Goal: Navigation & Orientation: Find specific page/section

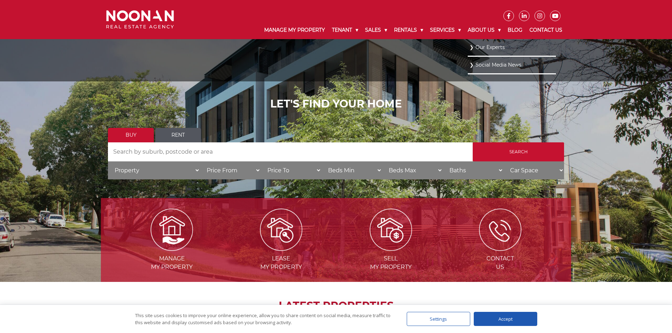
click at [480, 48] on link "Our Experts" at bounding box center [511, 48] width 85 height 10
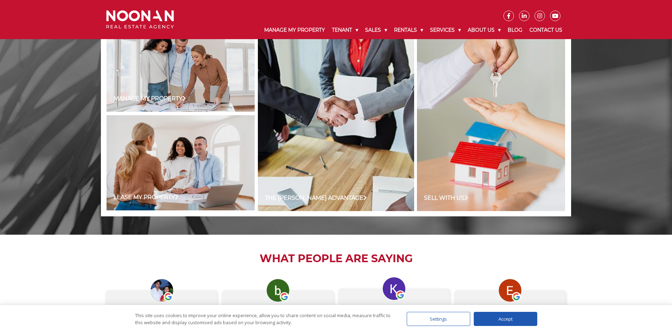
scroll to position [399, 0]
